Goal: Information Seeking & Learning: Learn about a topic

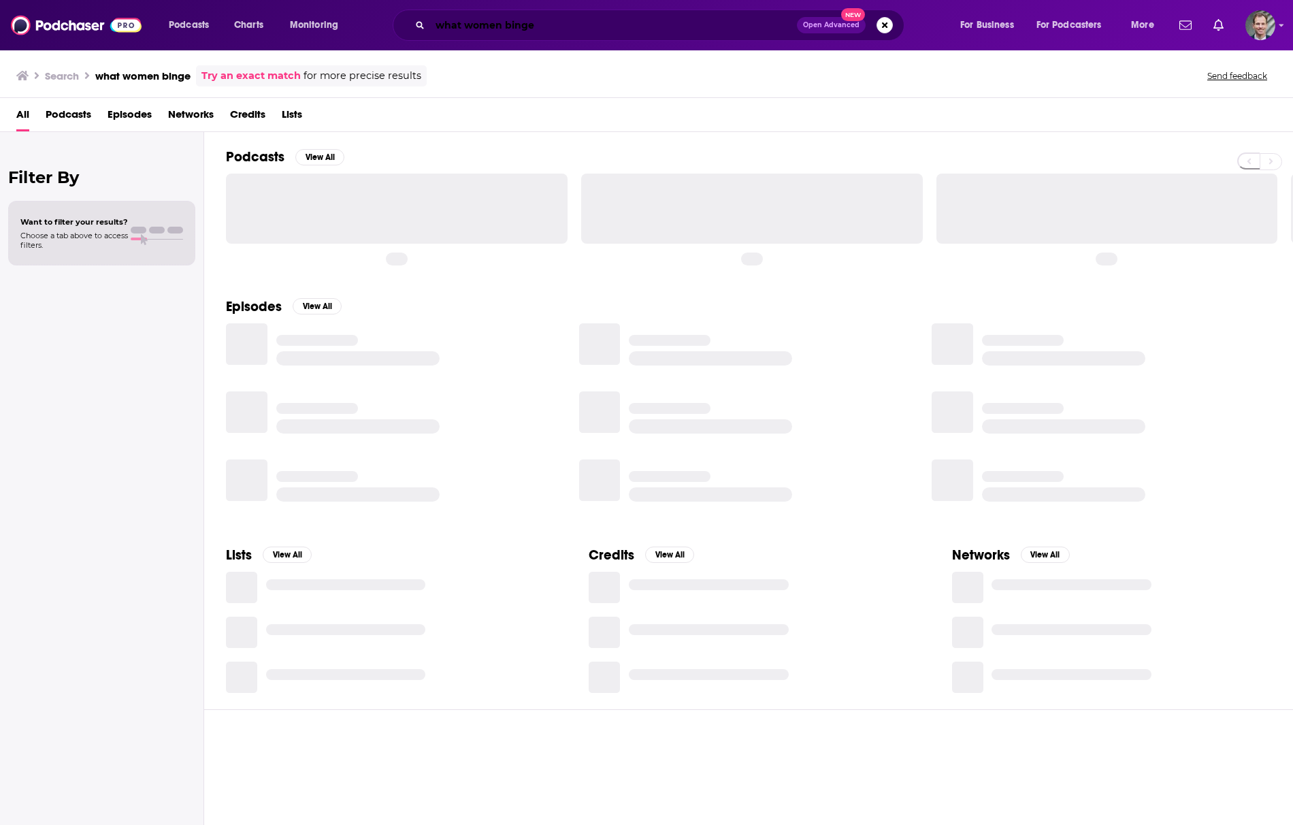
click at [596, 26] on input "what women binge" at bounding box center [613, 25] width 367 height 22
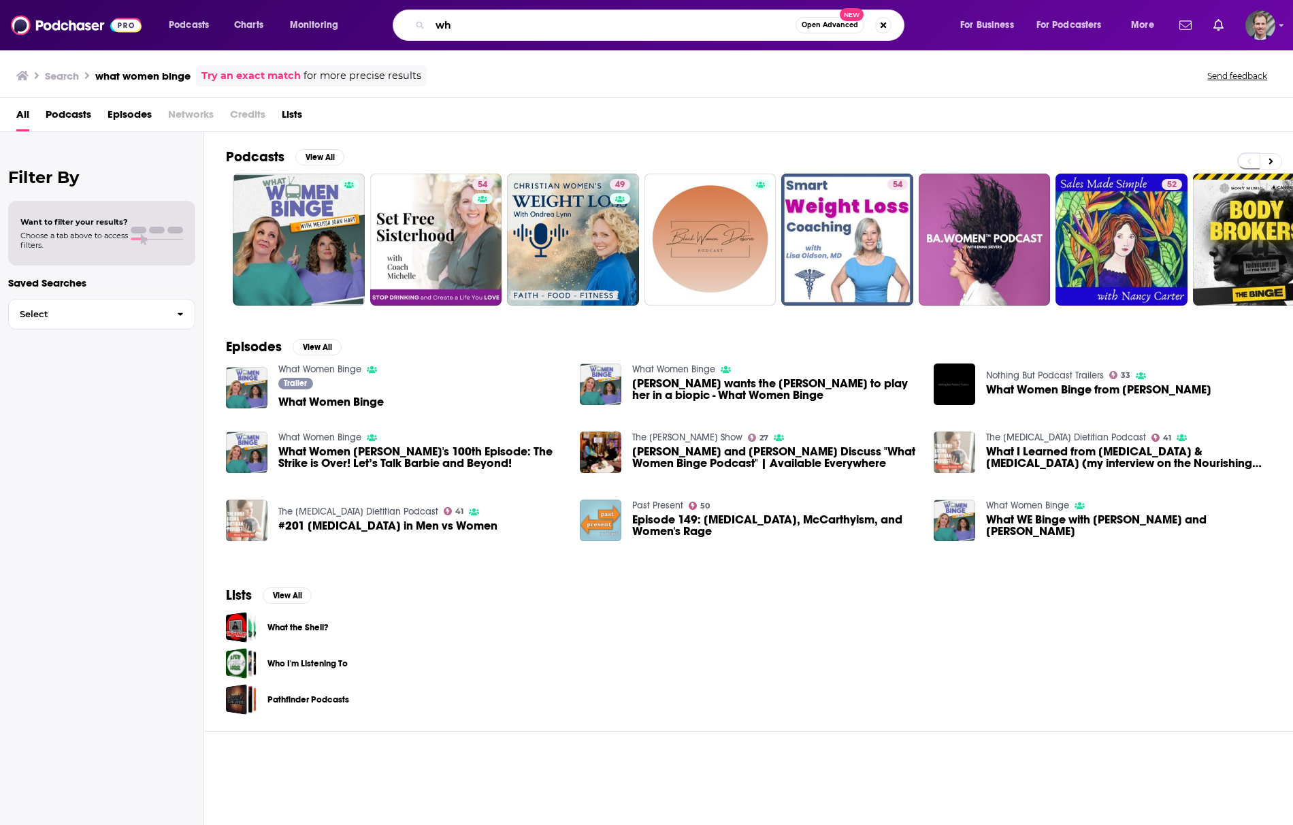
type input "w"
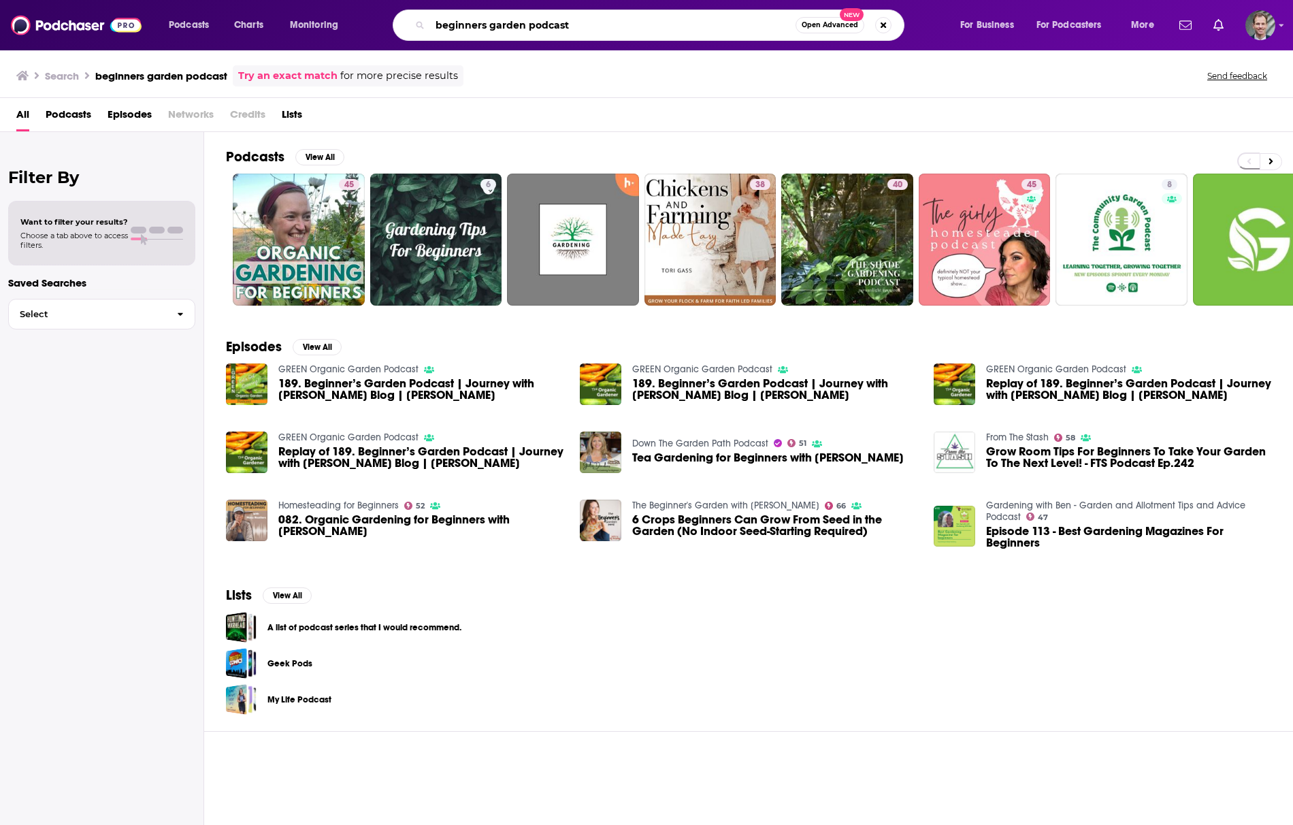
click at [433, 27] on input "beginners garden podcast" at bounding box center [612, 25] width 365 height 22
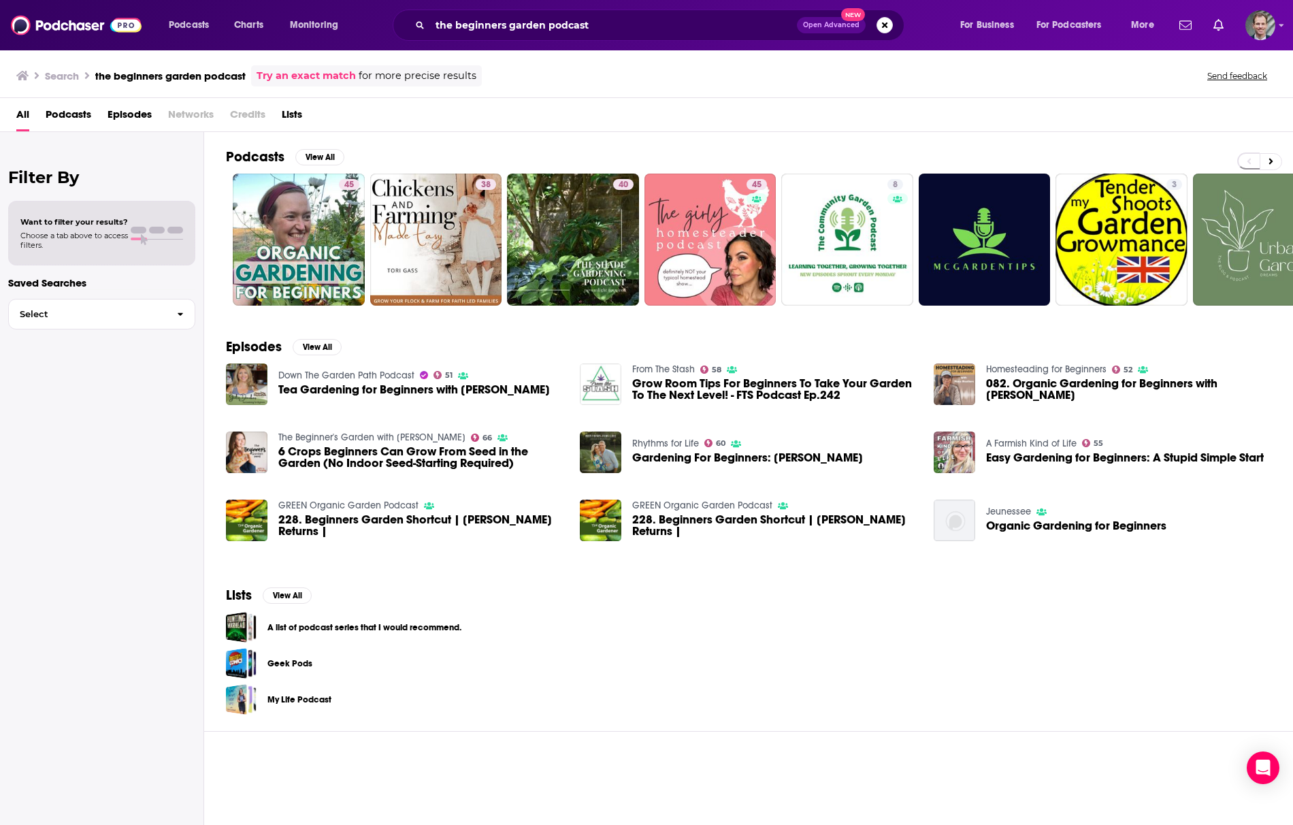
click at [629, 8] on div "Podcasts Charts Monitoring the beginners garden podcast Open Advanced New For B…" at bounding box center [646, 25] width 1293 height 50
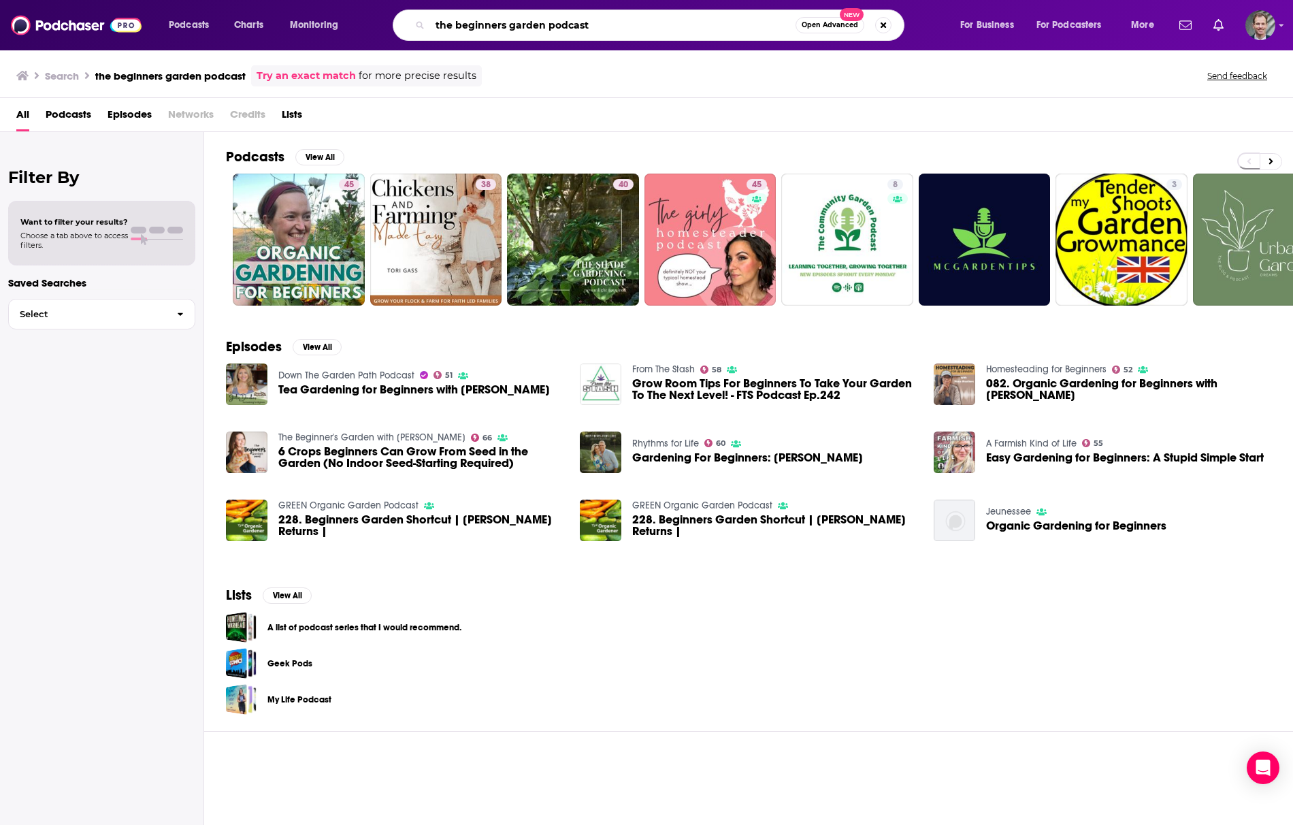
click at [625, 19] on input "the beginners garden podcast" at bounding box center [612, 25] width 365 height 22
type input "t"
drag, startPoint x: 22, startPoint y: 491, endPoint x: 37, endPoint y: 488, distance: 15.4
click at [22, 491] on div "Filter By Want to filter your results? Choose a tab above to access filters. Sa…" at bounding box center [102, 544] width 204 height 825
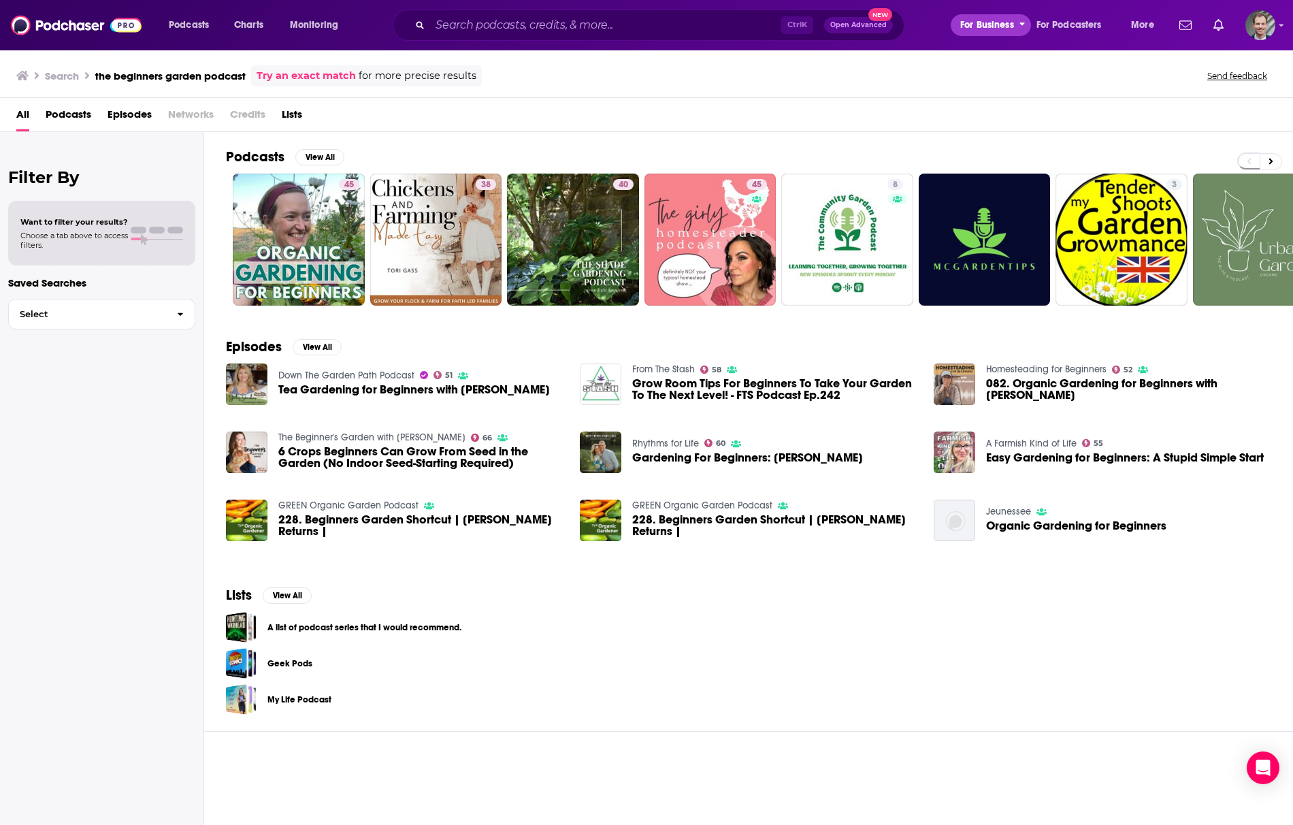
click at [981, 22] on span "For Business" at bounding box center [987, 25] width 54 height 19
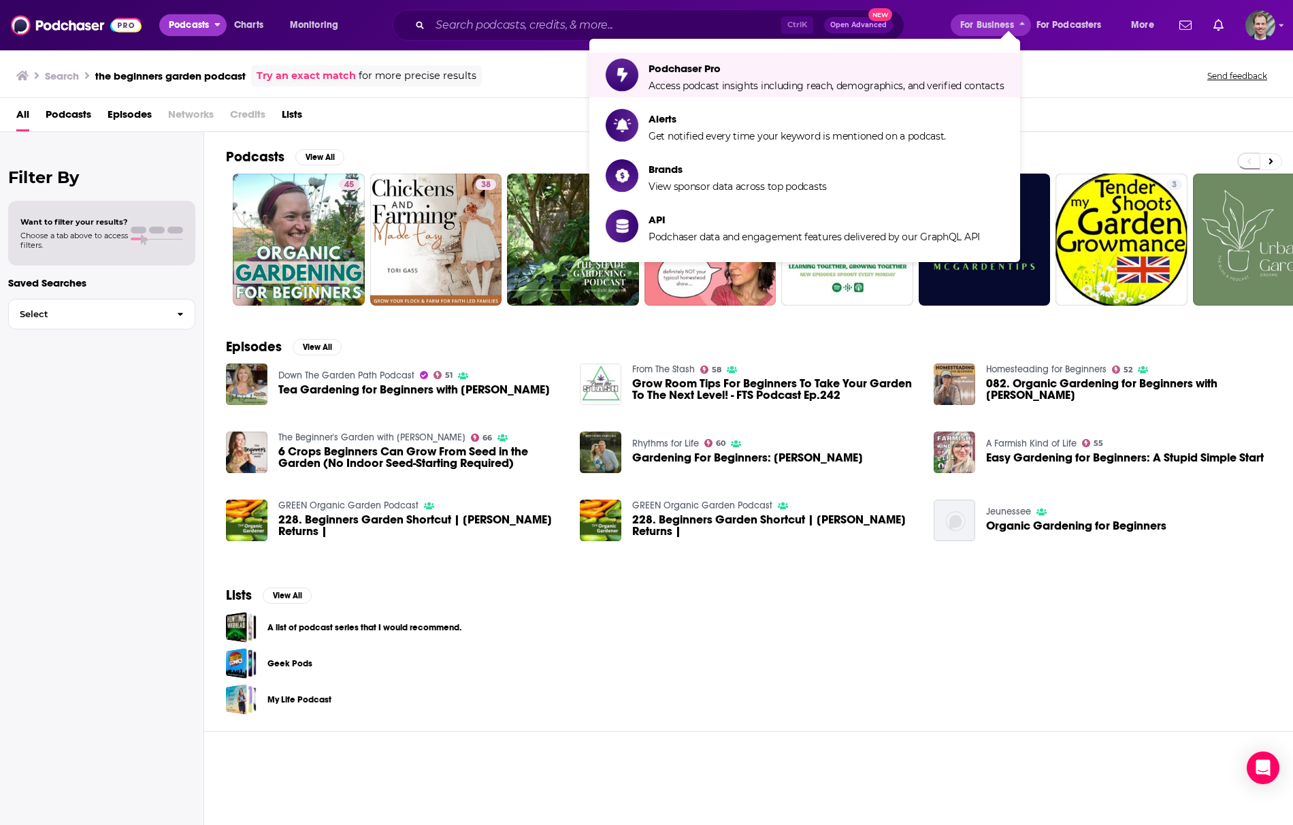
click at [189, 23] on span "Podcasts" at bounding box center [189, 25] width 40 height 19
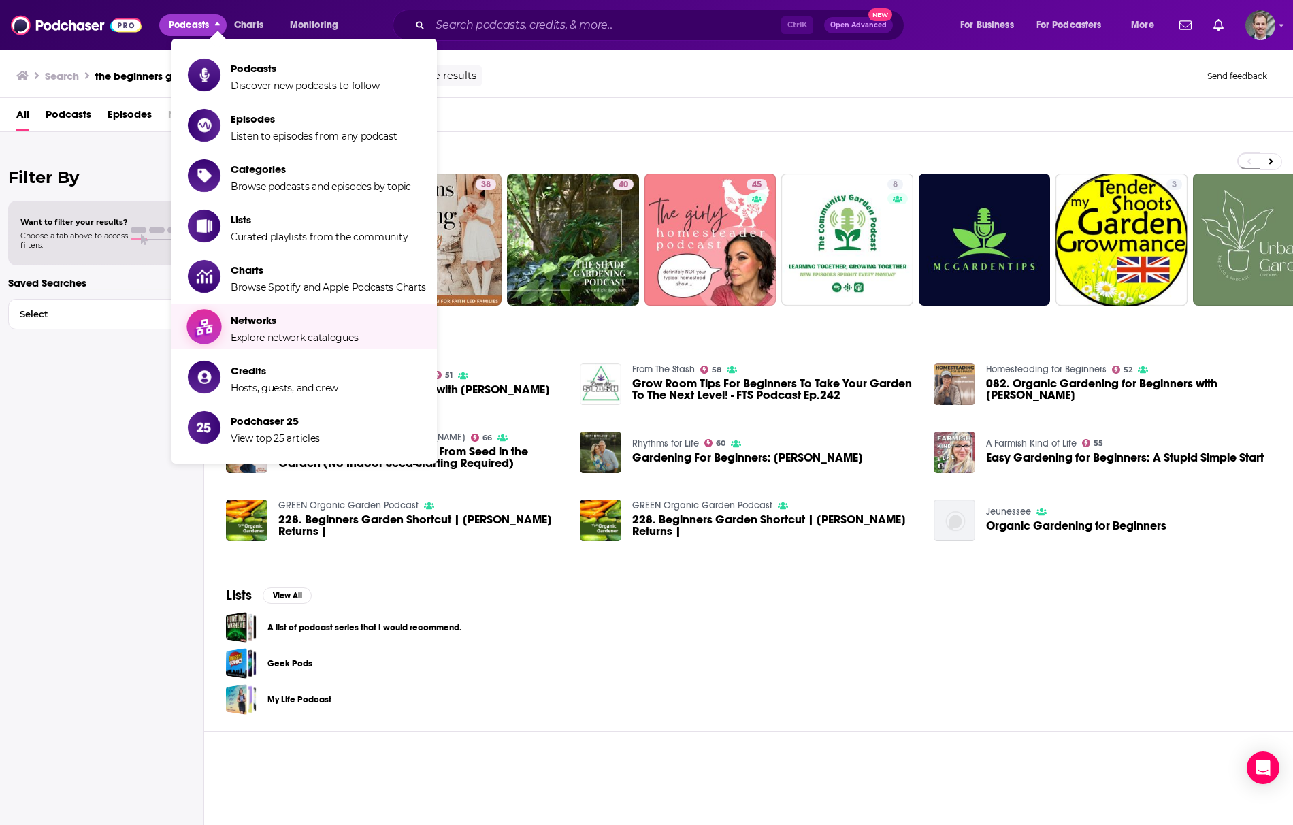
click at [240, 314] on span "Networks" at bounding box center [294, 320] width 127 height 13
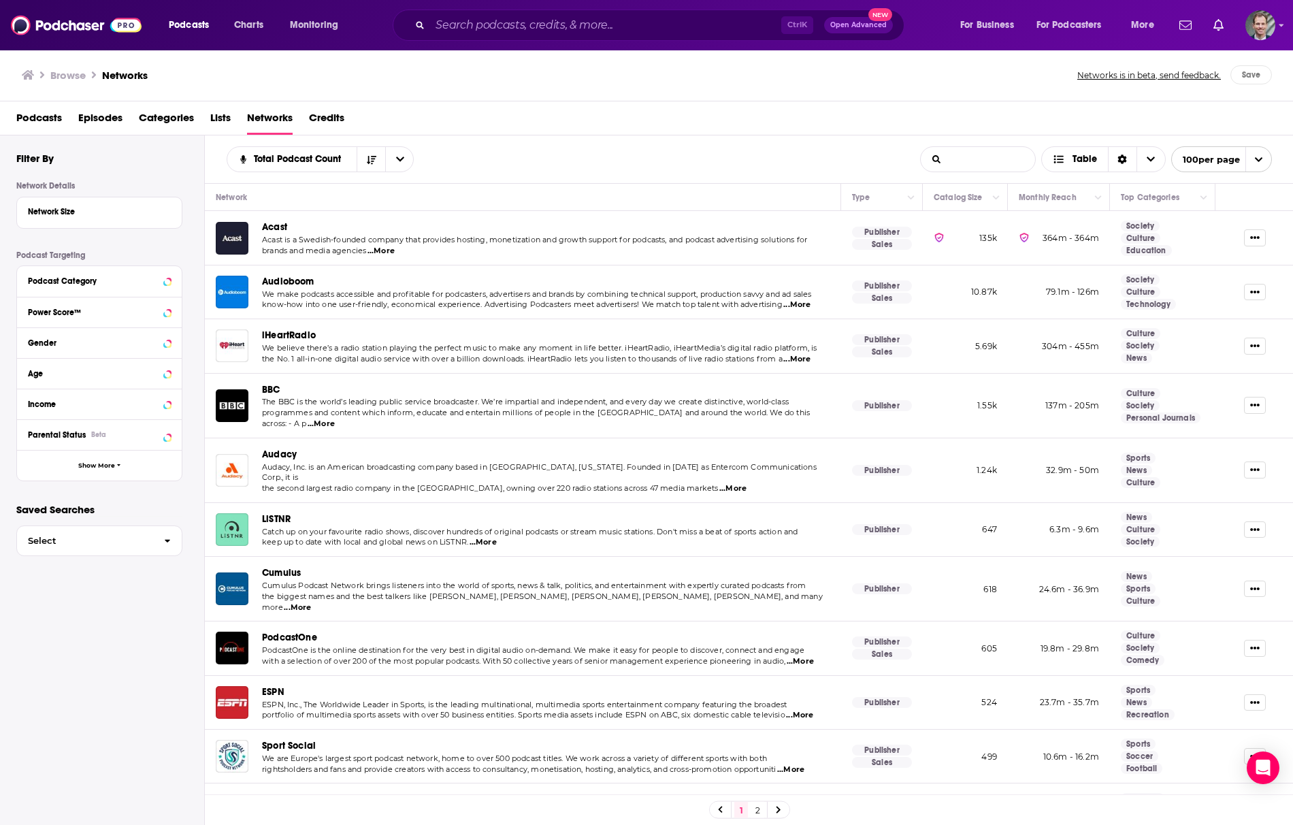
click at [979, 155] on input "List Search Input" at bounding box center [978, 159] width 114 height 25
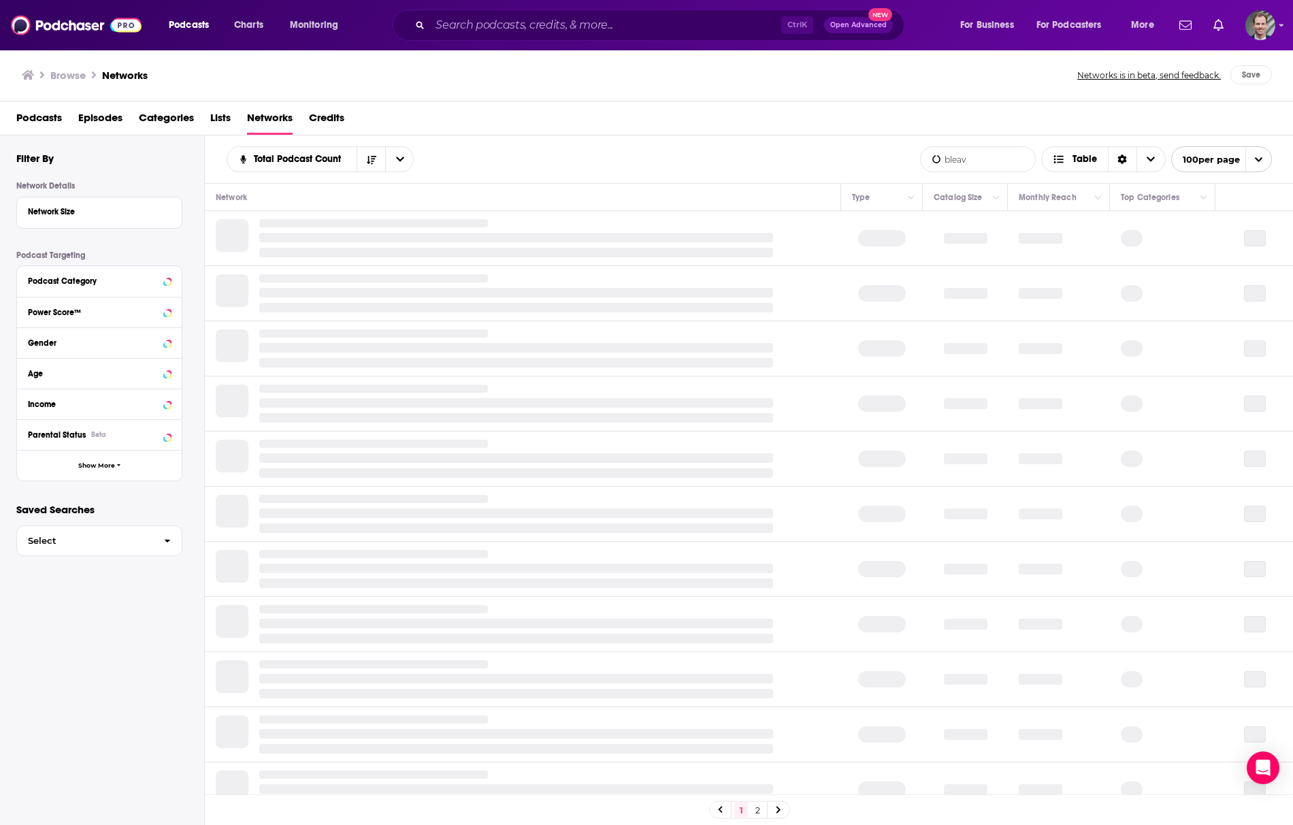
type input "bleav"
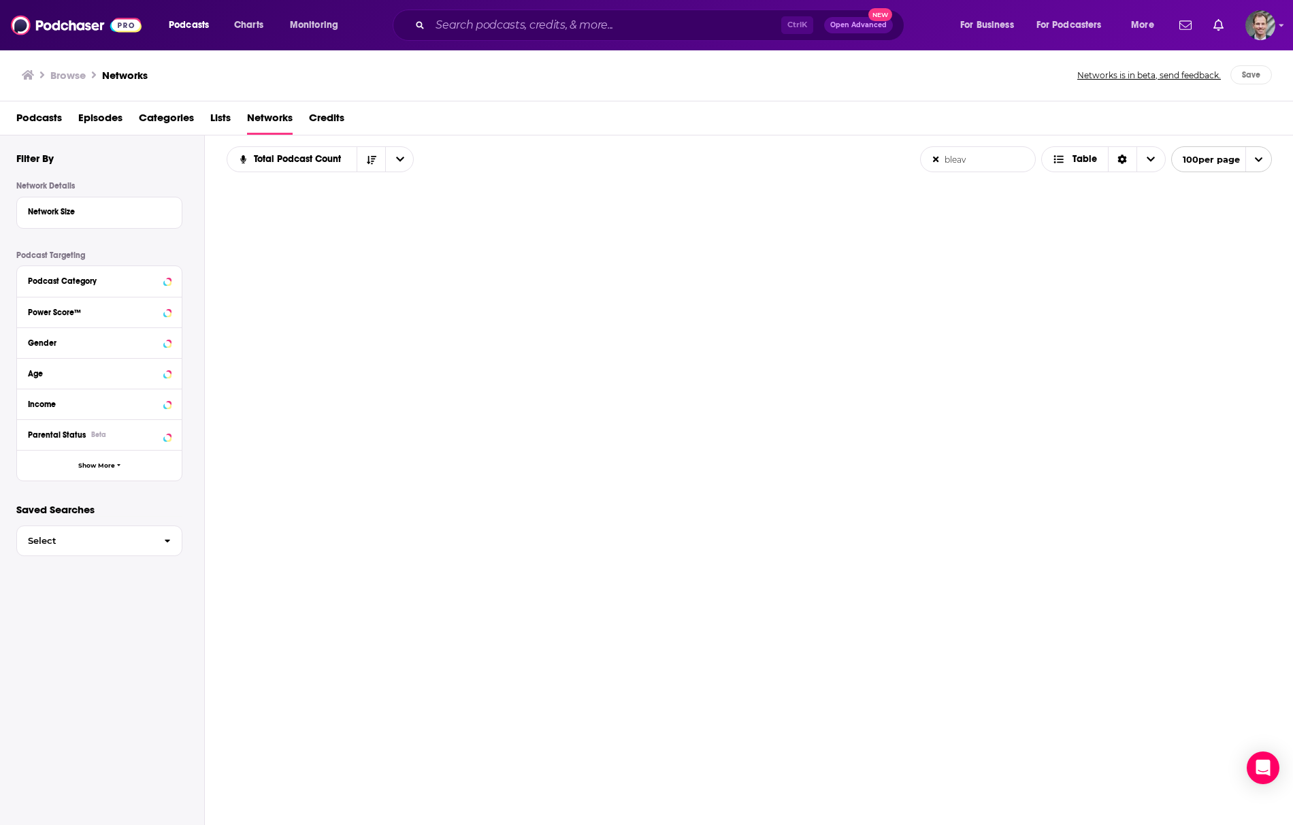
click at [992, 161] on input "bleav" at bounding box center [978, 159] width 114 height 25
click at [986, 162] on input "bleav" at bounding box center [978, 159] width 114 height 25
click at [930, 161] on input "bleav" at bounding box center [978, 159] width 114 height 25
click at [934, 161] on icon at bounding box center [936, 160] width 6 height 6
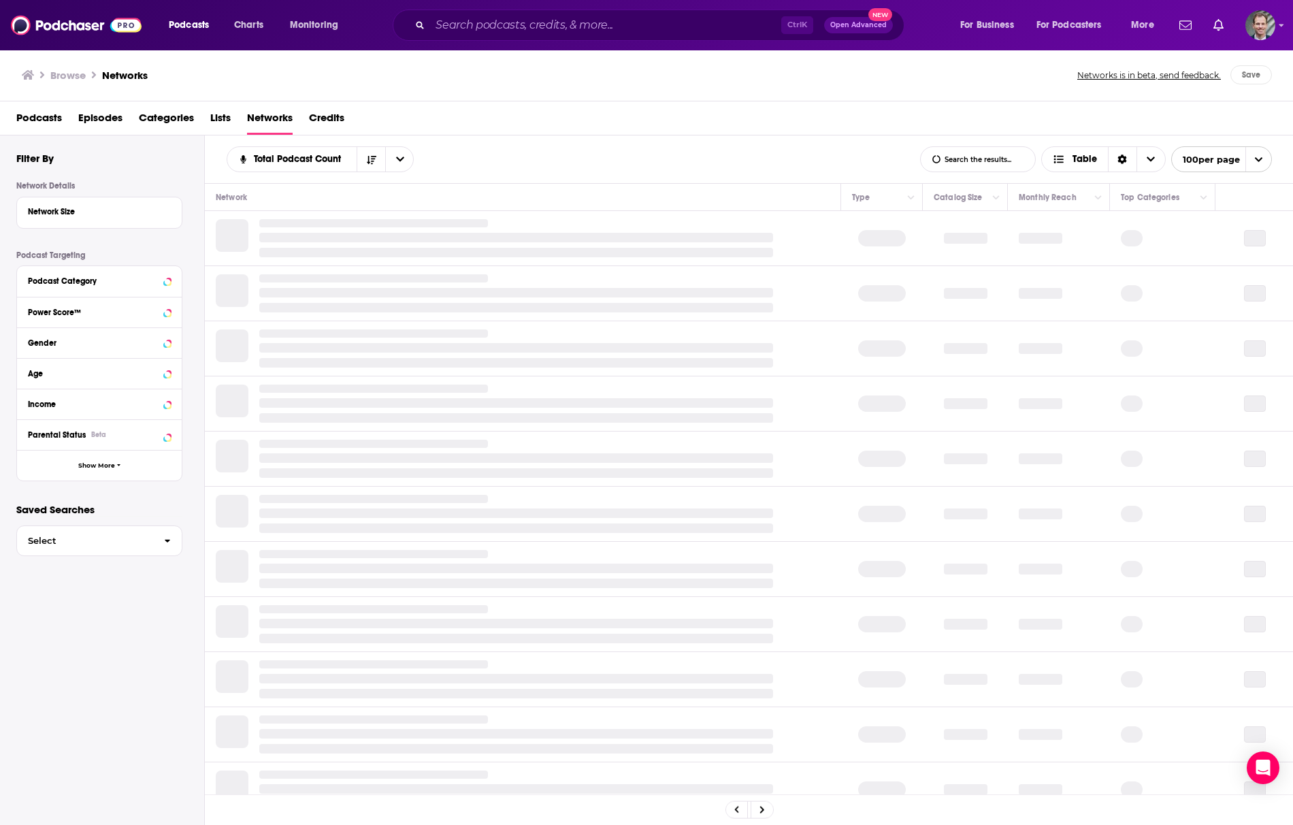
click at [1255, 161] on icon "open menu" at bounding box center [1258, 159] width 9 height 9
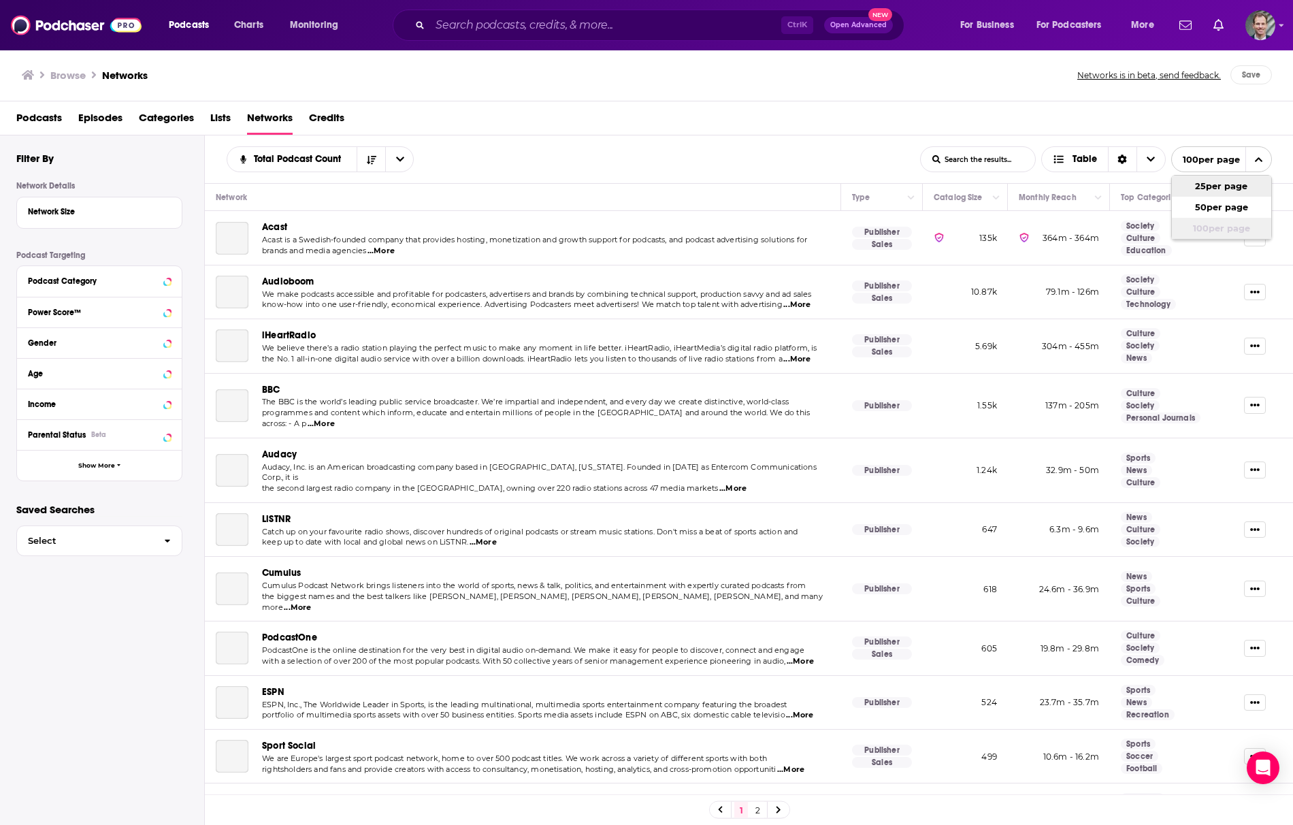
click at [1220, 229] on button "100 per page" at bounding box center [1221, 228] width 99 height 21
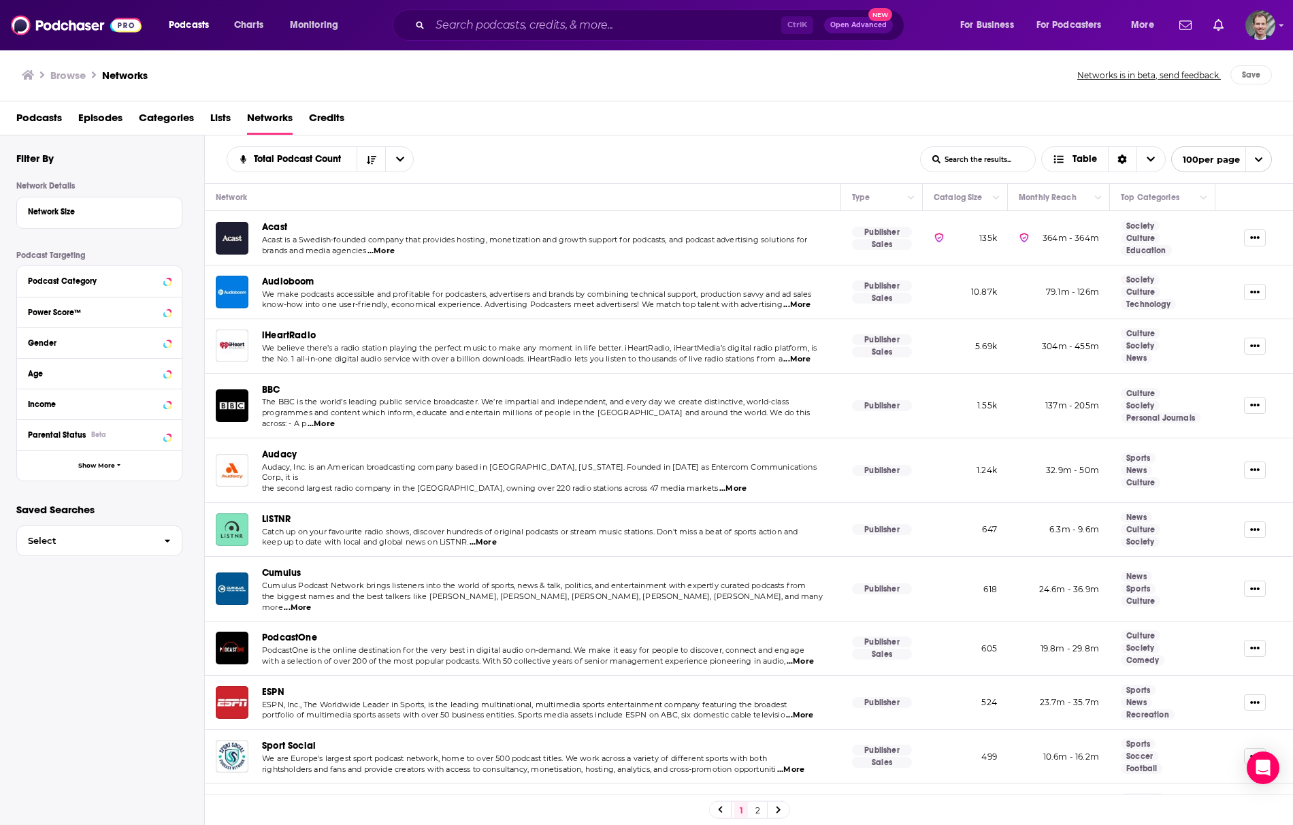
click at [235, 191] on div "Network" at bounding box center [231, 197] width 31 height 16
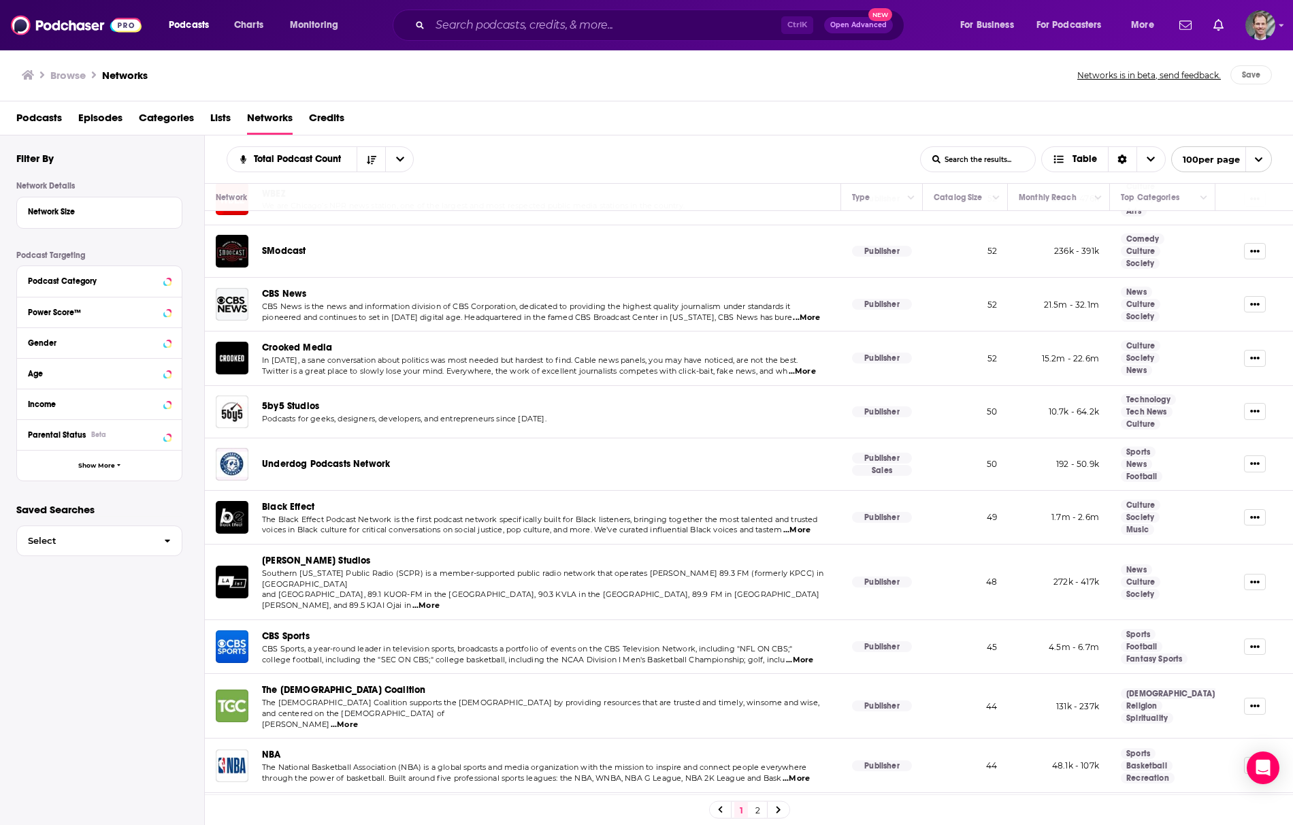
scroll to position [4814, 0]
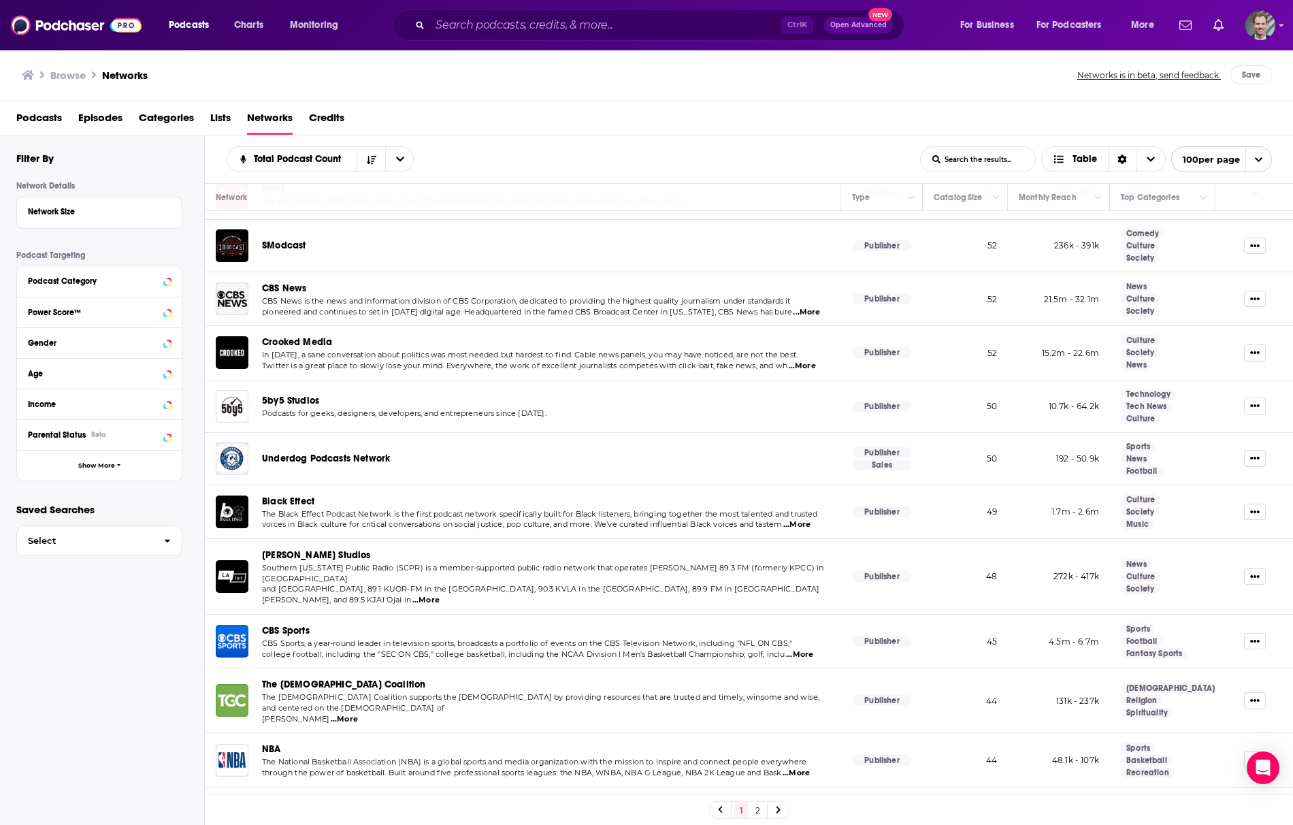
click at [757, 809] on link "2" at bounding box center [758, 810] width 14 height 16
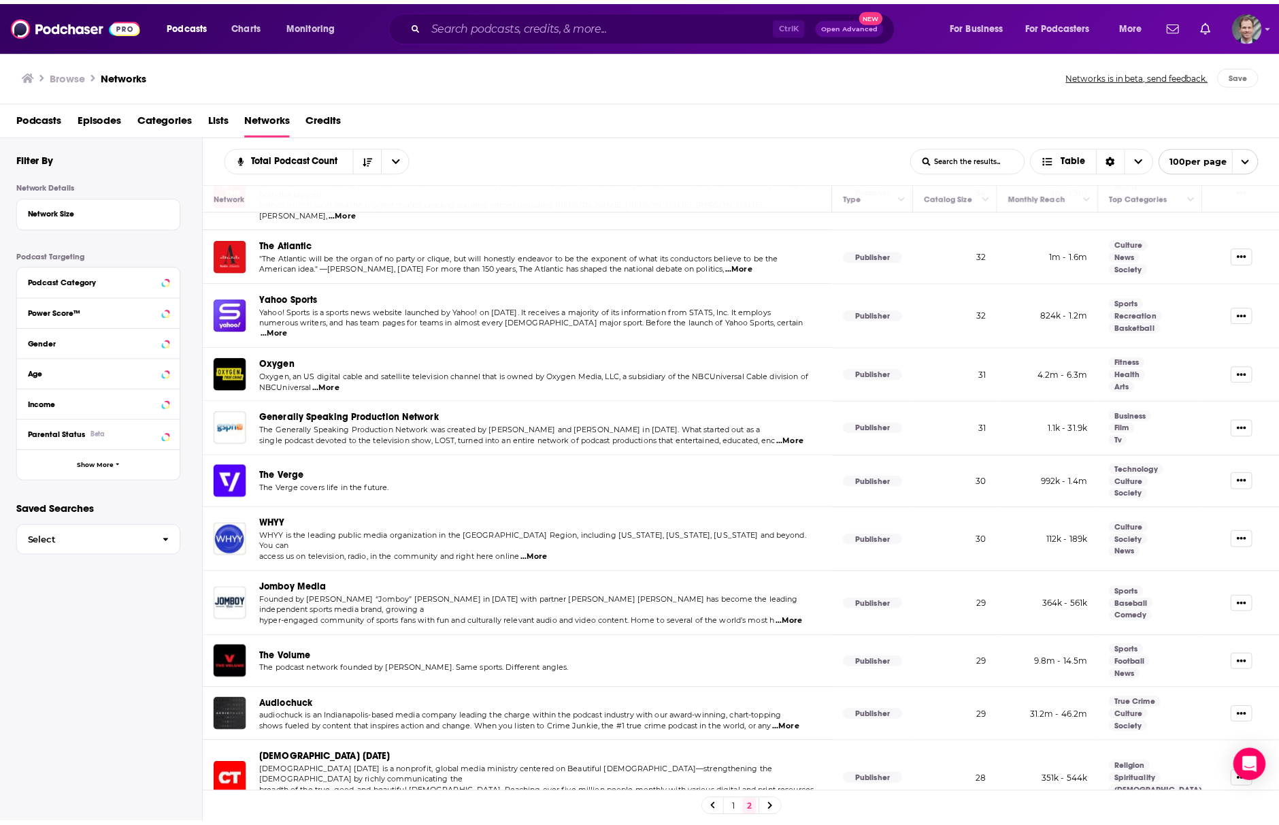
scroll to position [453, 0]
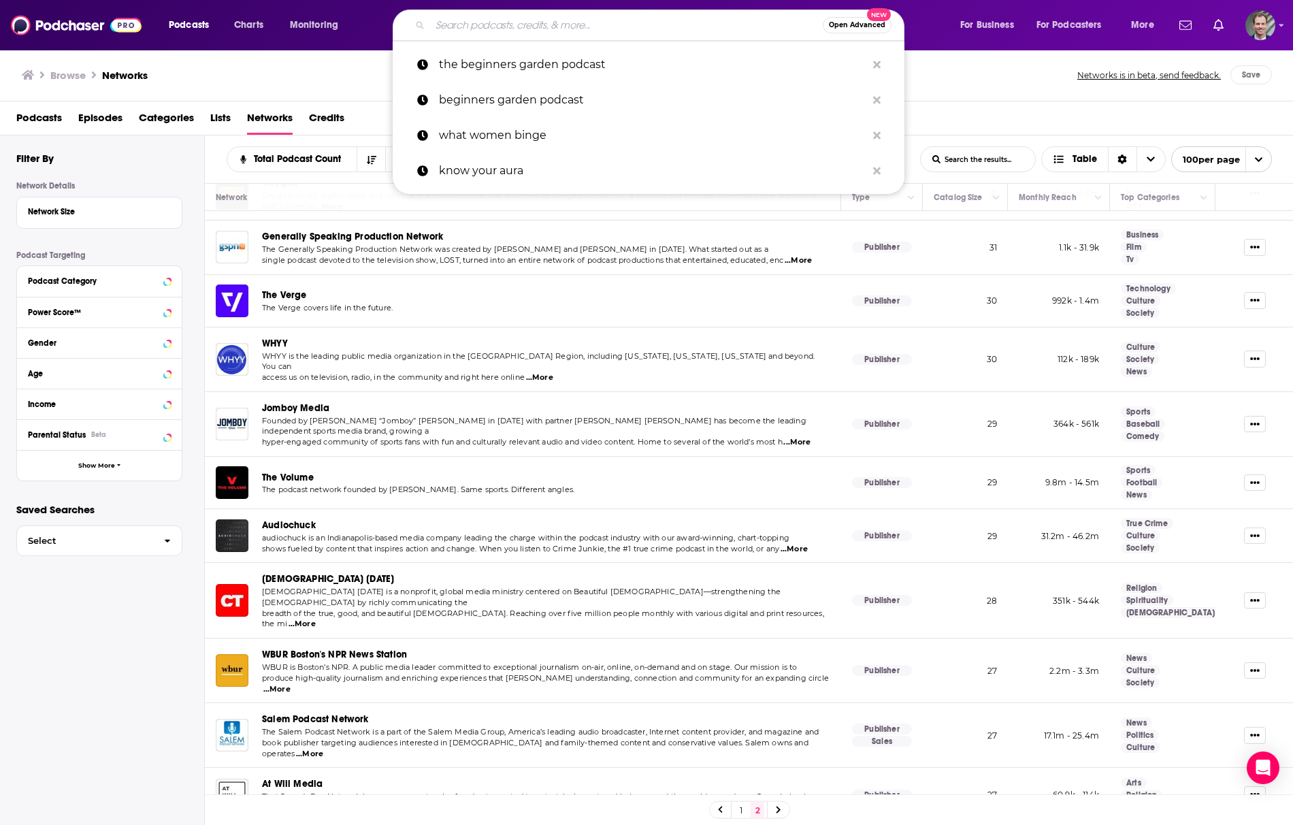
click at [567, 31] on input "Search podcasts, credits, & more..." at bounding box center [626, 25] width 393 height 22
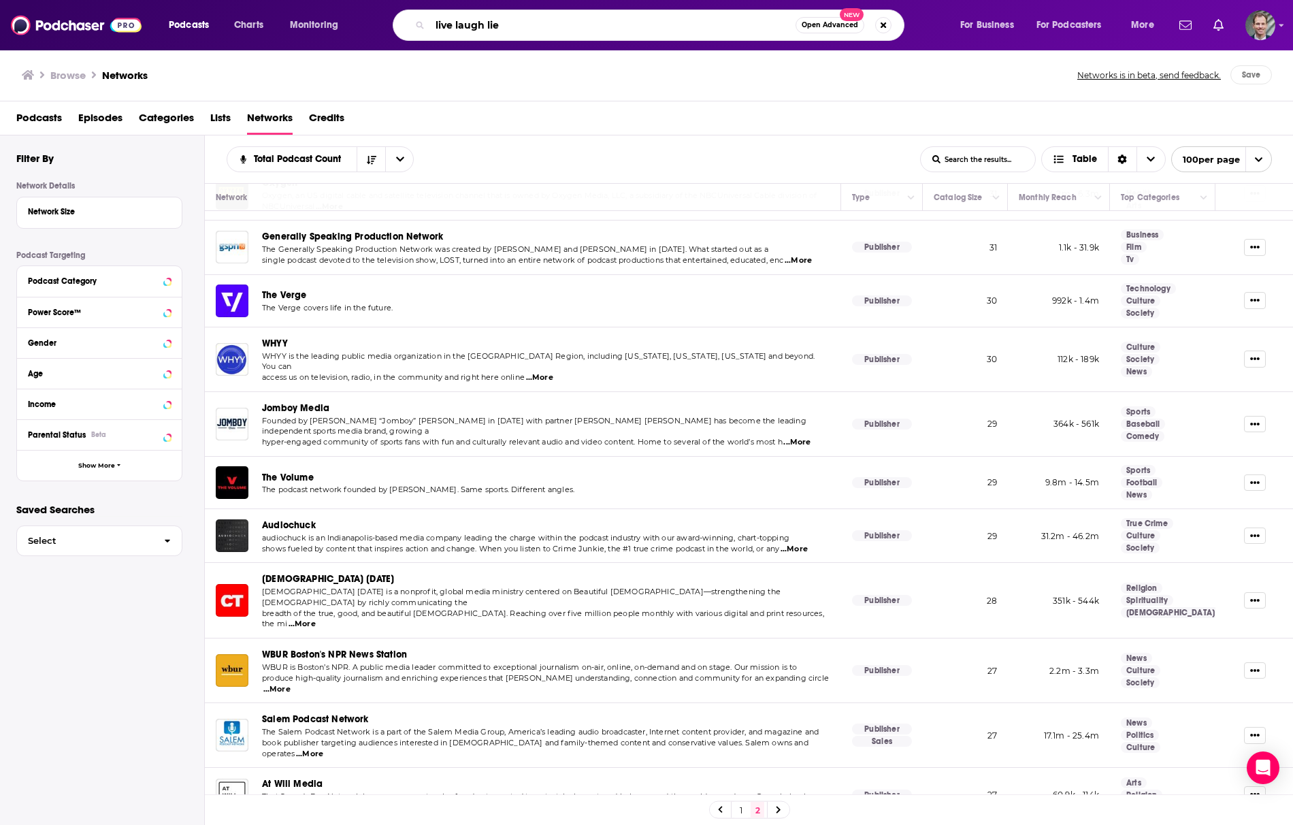
type input "live laugh lies"
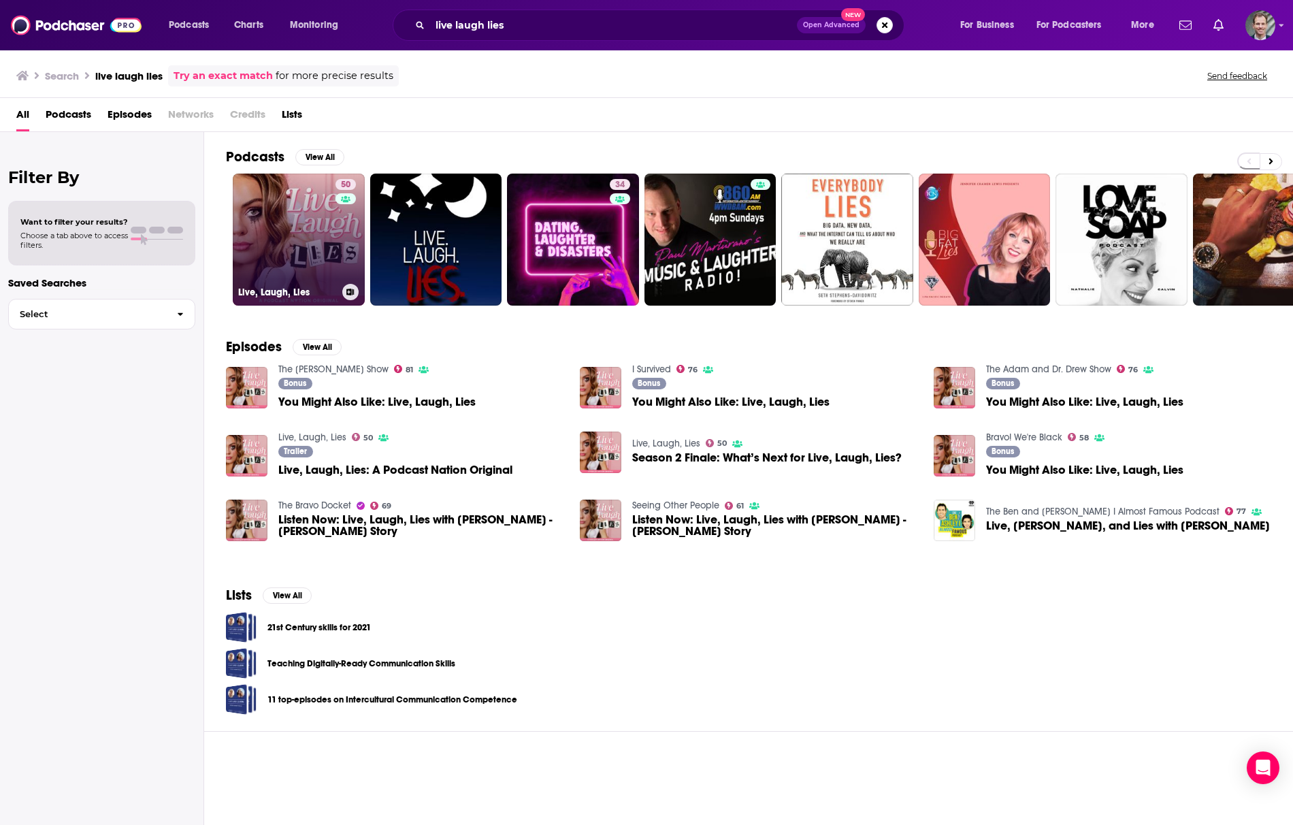
click at [294, 279] on link "50 Live, Laugh, Lies" at bounding box center [299, 240] width 132 height 132
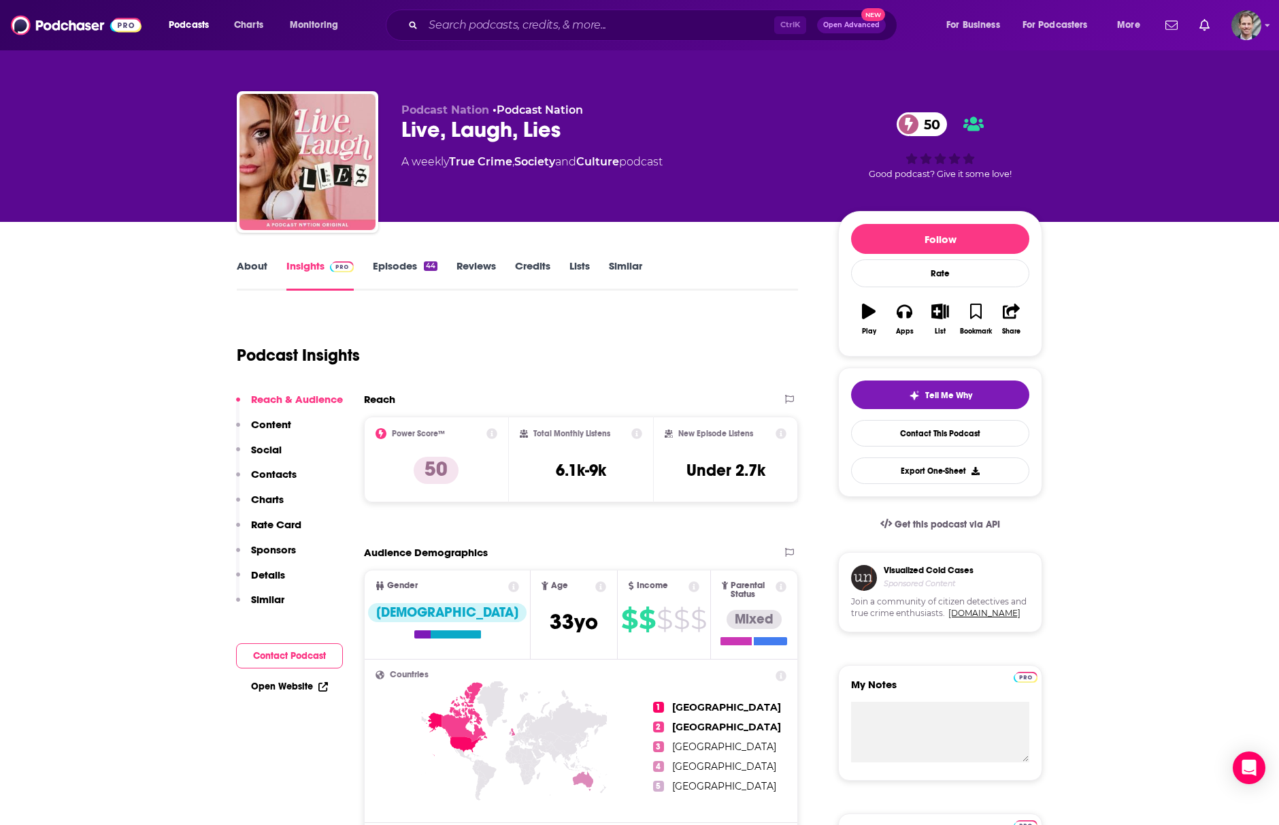
click at [254, 263] on link "About" at bounding box center [252, 274] width 31 height 31
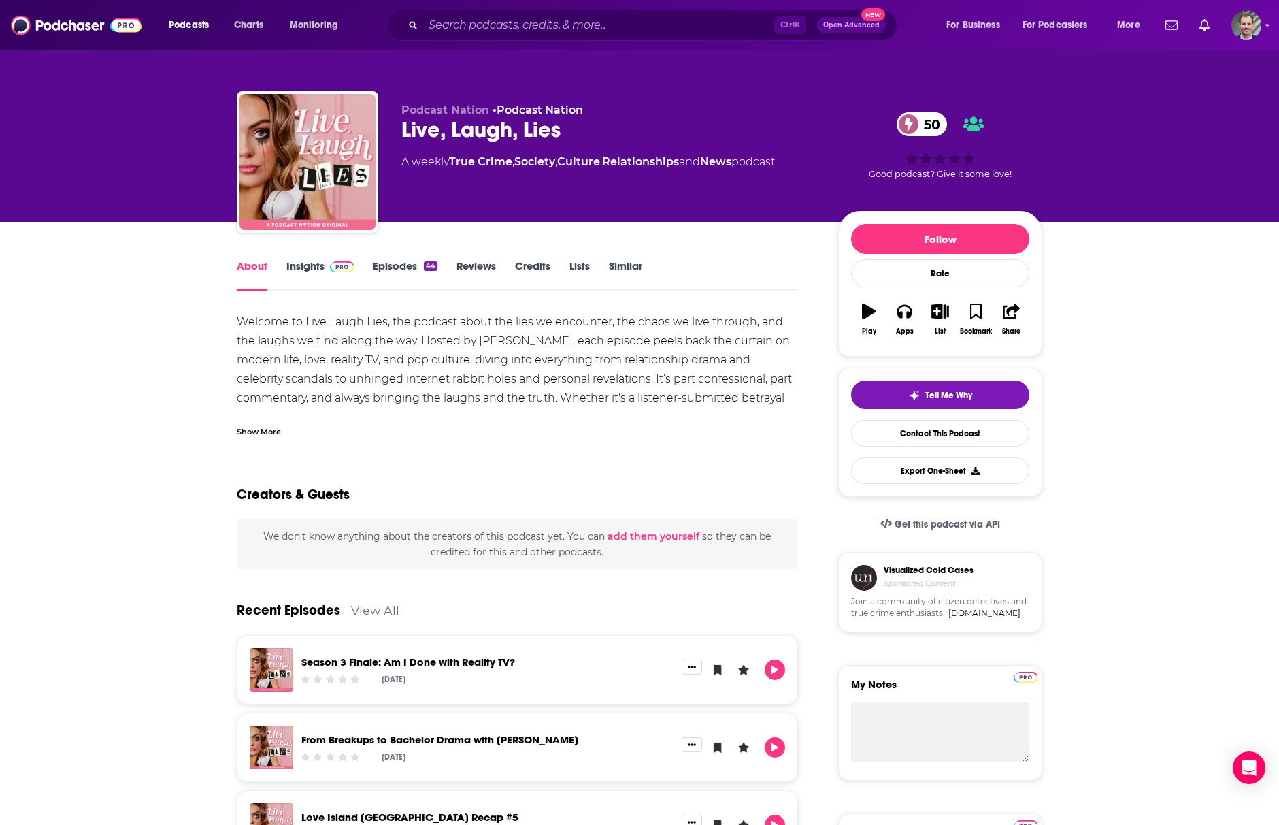
click at [267, 422] on div "Show More" at bounding box center [517, 425] width 561 height 23
